Goal: Browse casually: Explore the website without a specific task or goal

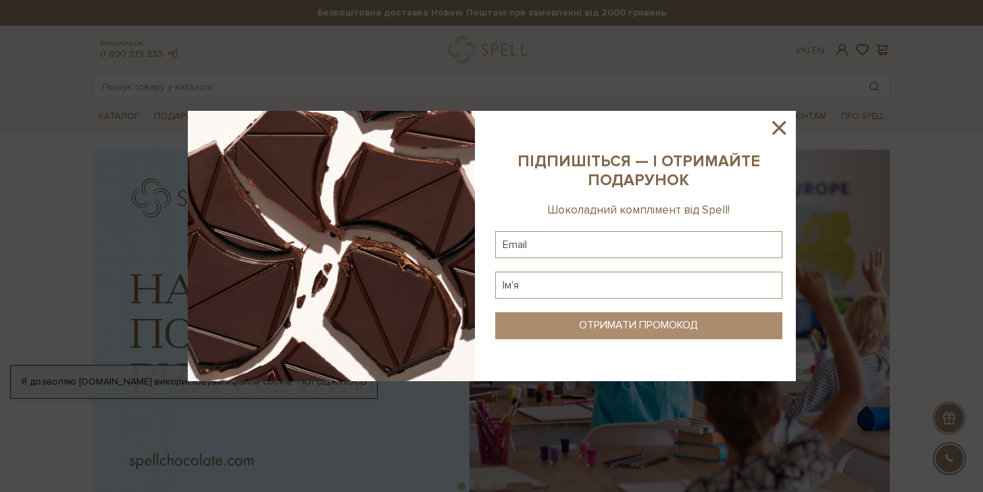
click at [782, 126] on icon at bounding box center [778, 127] width 23 height 23
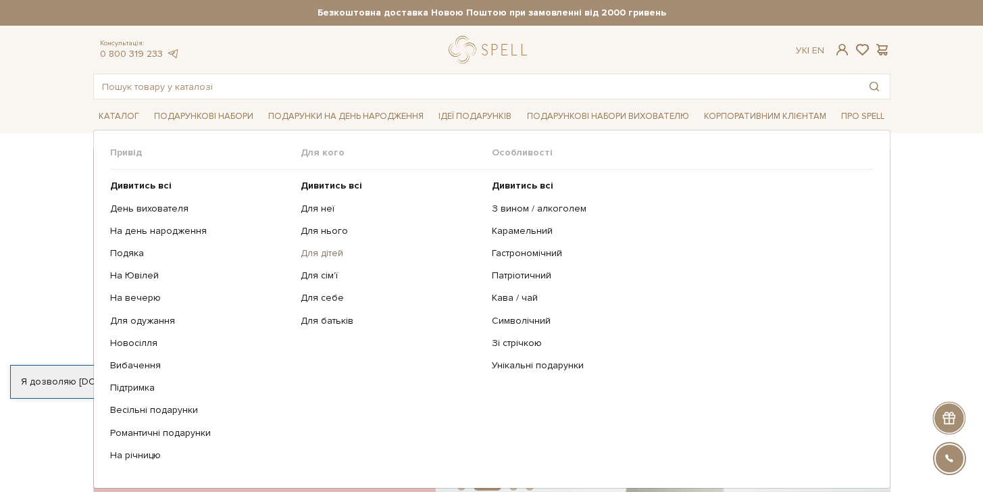
click at [311, 255] on link "Для дітей" at bounding box center [391, 253] width 181 height 12
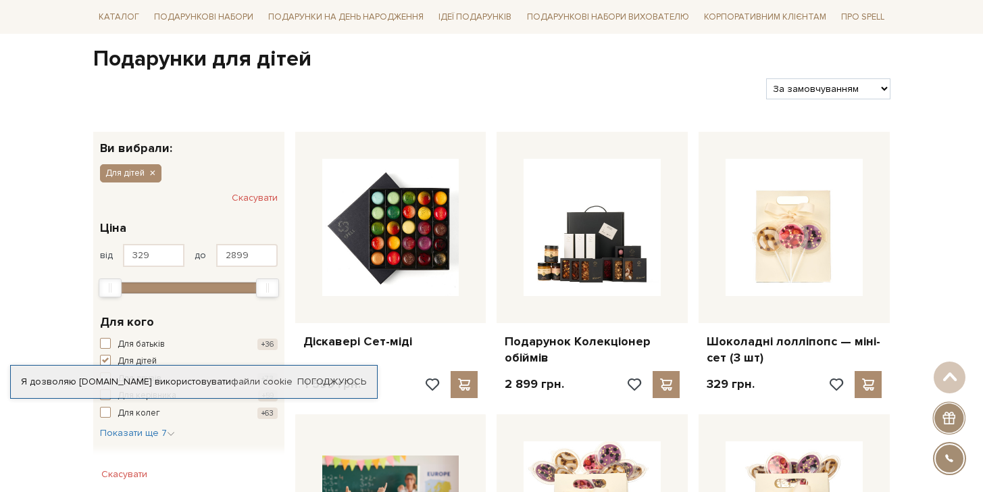
scroll to position [126, 0]
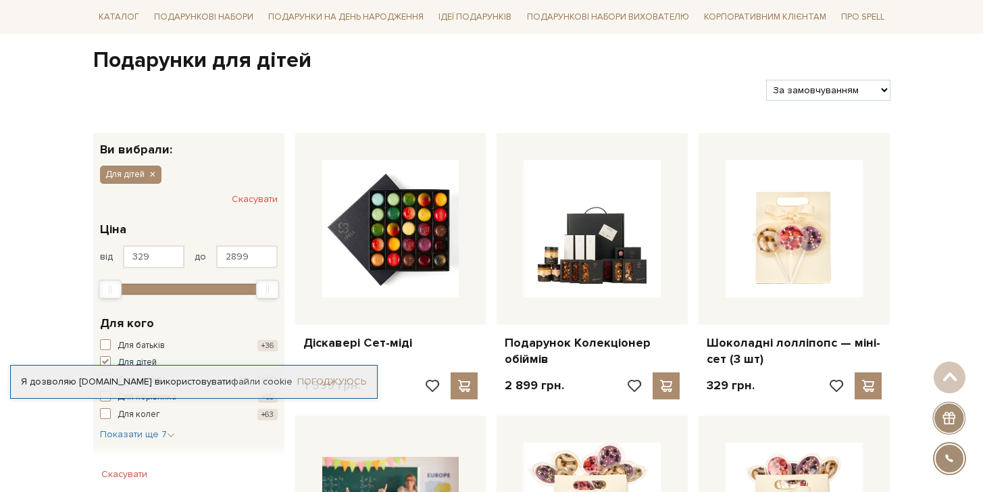
click at [339, 379] on link "Погоджуюсь" at bounding box center [331, 382] width 69 height 12
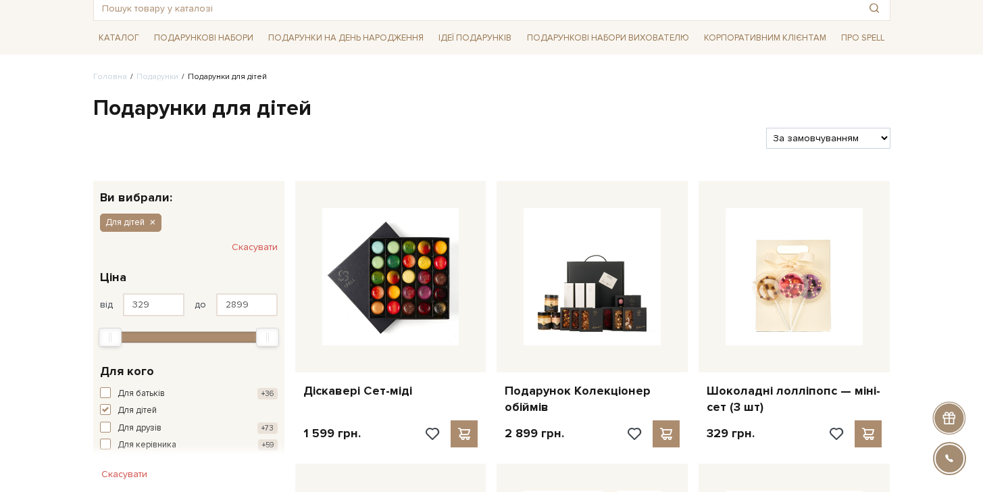
scroll to position [123, 0]
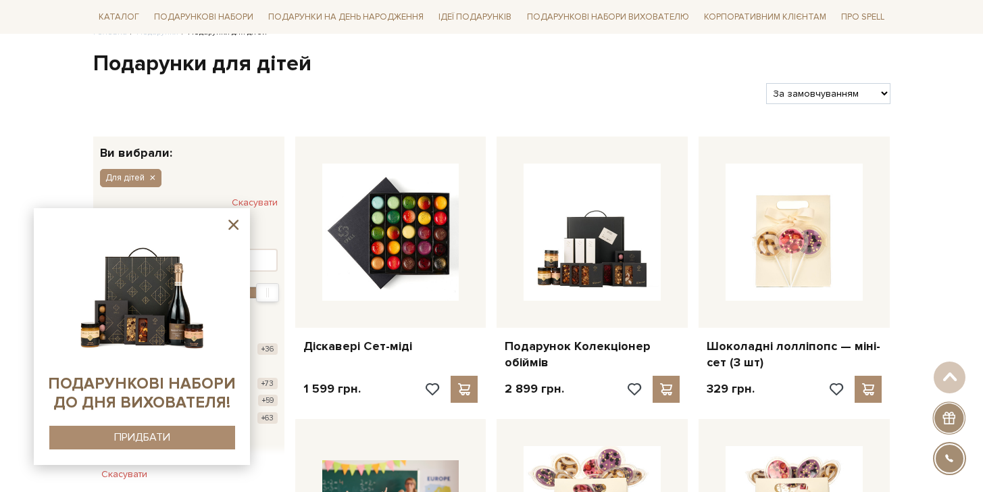
click at [234, 222] on icon at bounding box center [233, 224] width 17 height 17
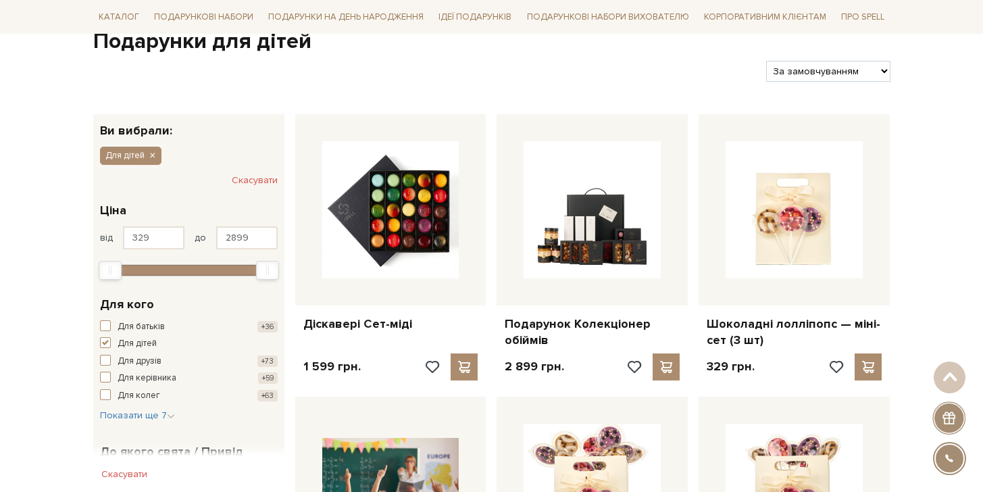
scroll to position [0, 0]
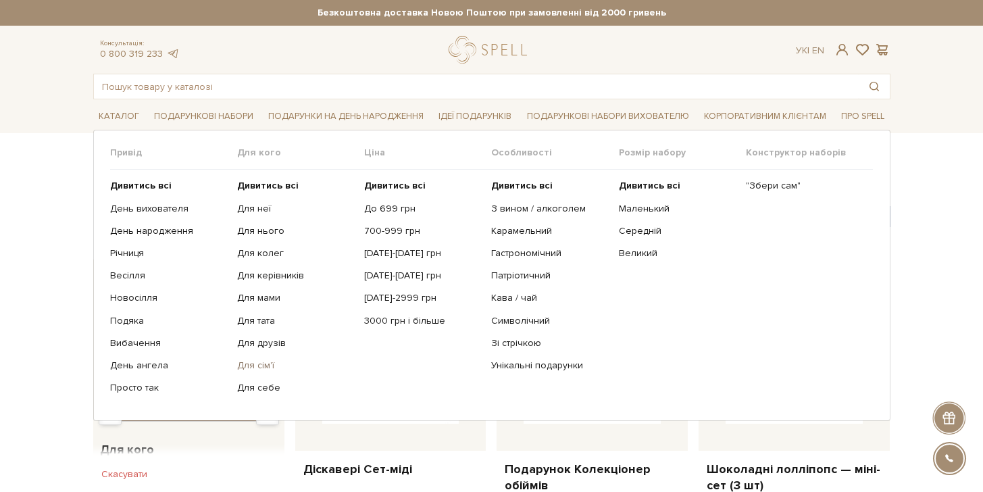
click at [253, 363] on link "Для сім'ї" at bounding box center [295, 365] width 117 height 12
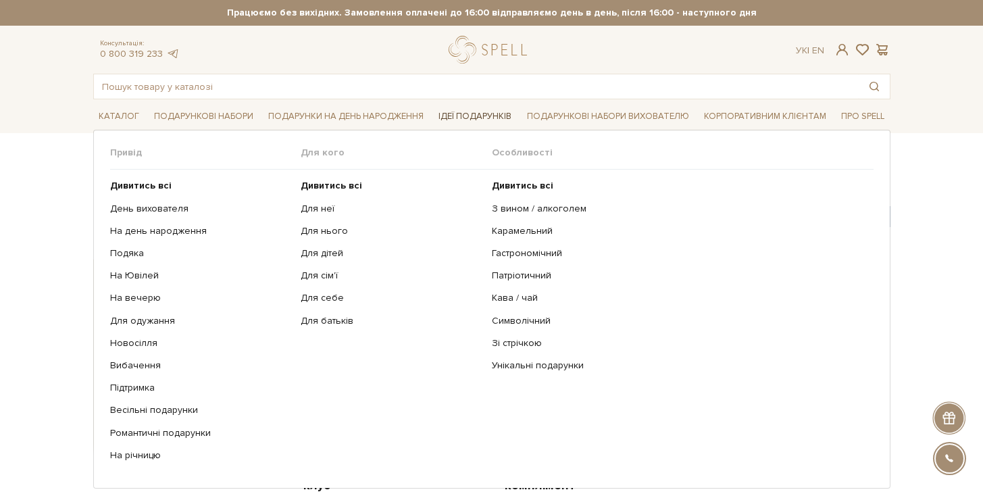
click at [470, 114] on link "Ідеї подарунків" at bounding box center [475, 116] width 84 height 21
click at [488, 118] on link "Ідеї подарунків" at bounding box center [475, 116] width 84 height 21
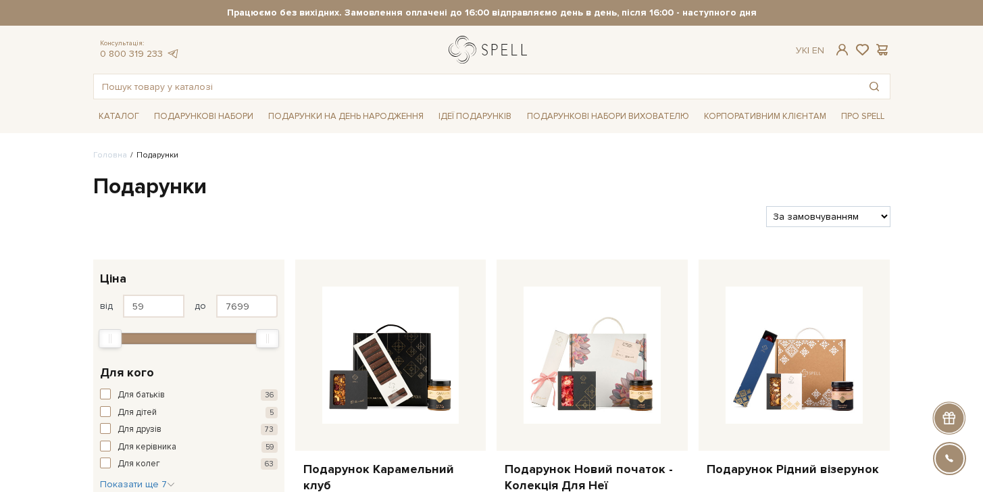
click at [522, 43] on link "logo" at bounding box center [491, 50] width 84 height 28
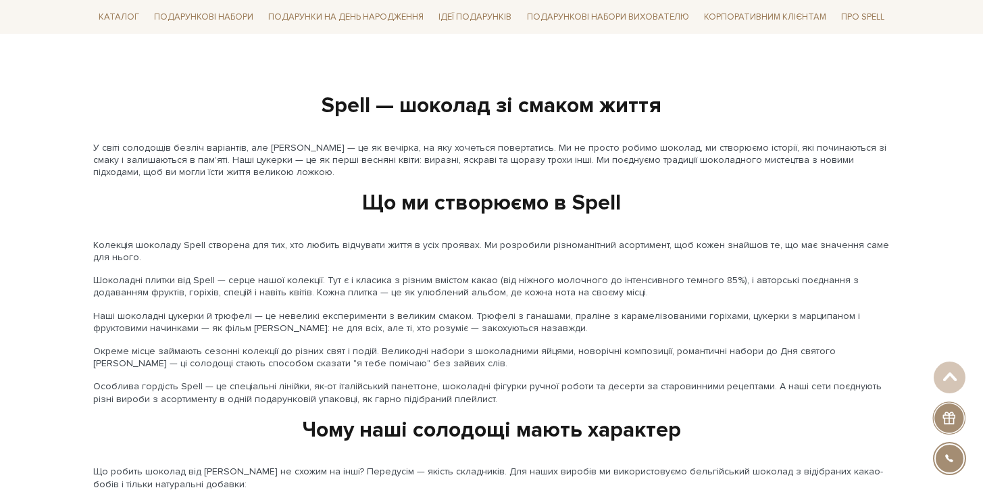
scroll to position [1605, 0]
